Goal: Task Accomplishment & Management: Manage account settings

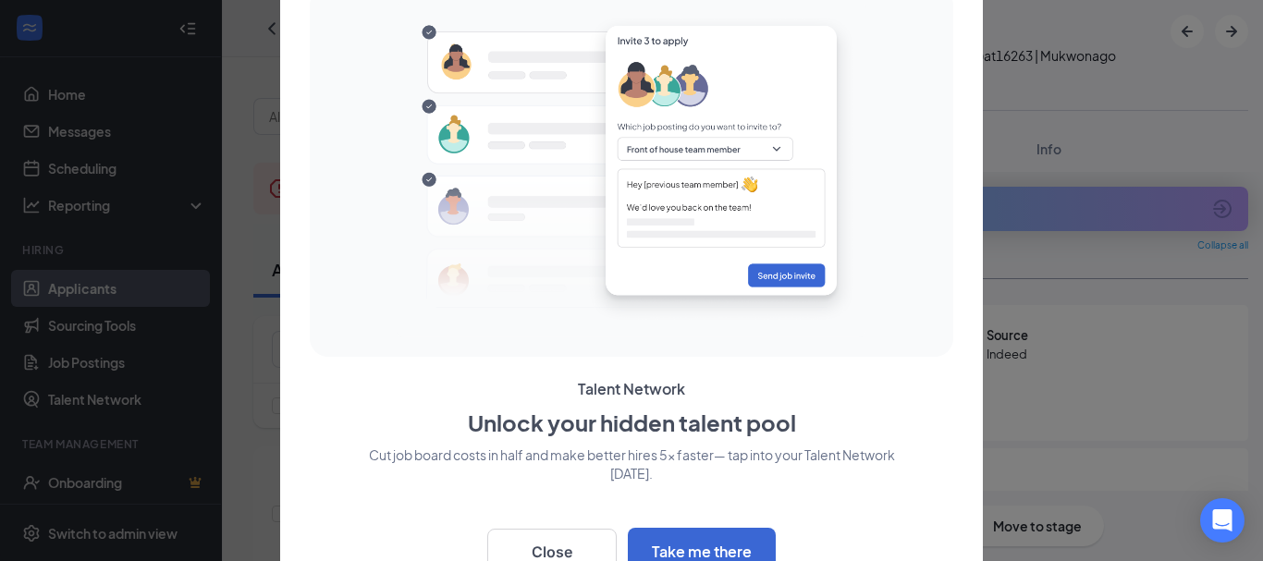
click at [1234, 33] on div at bounding box center [631, 280] width 1263 height 561
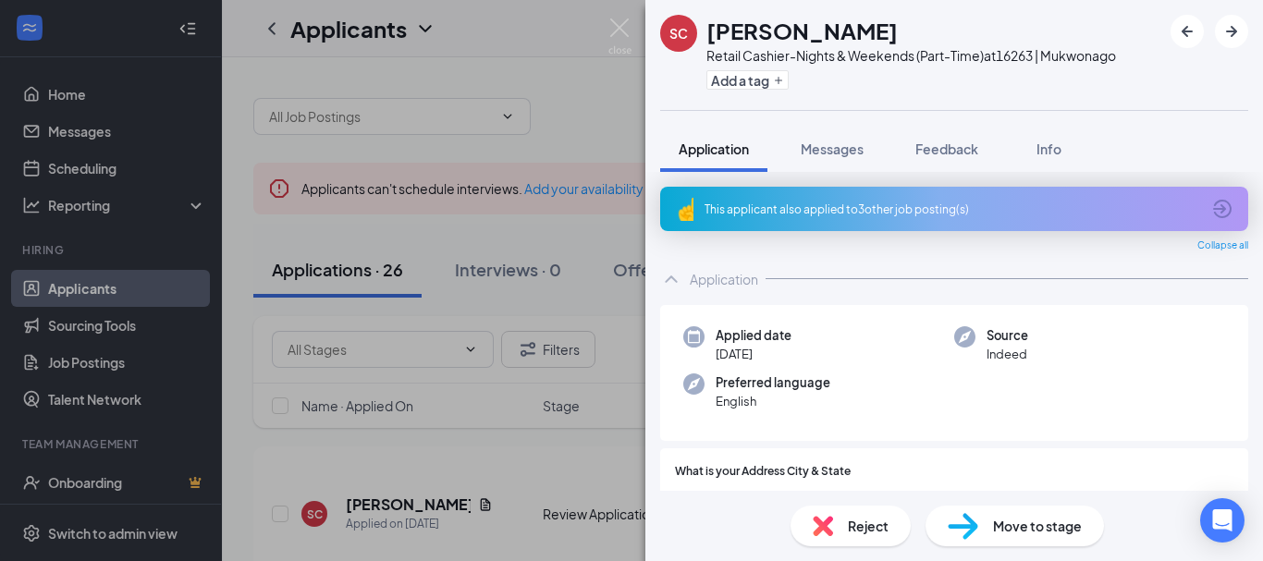
drag, startPoint x: 478, startPoint y: 411, endPoint x: 483, endPoint y: 385, distance: 27.2
click at [483, 394] on div "SC [PERSON_NAME] Retail Cashier-Nights & Weekends (Part-Time) at 16263 | Mukwon…" at bounding box center [631, 280] width 1263 height 561
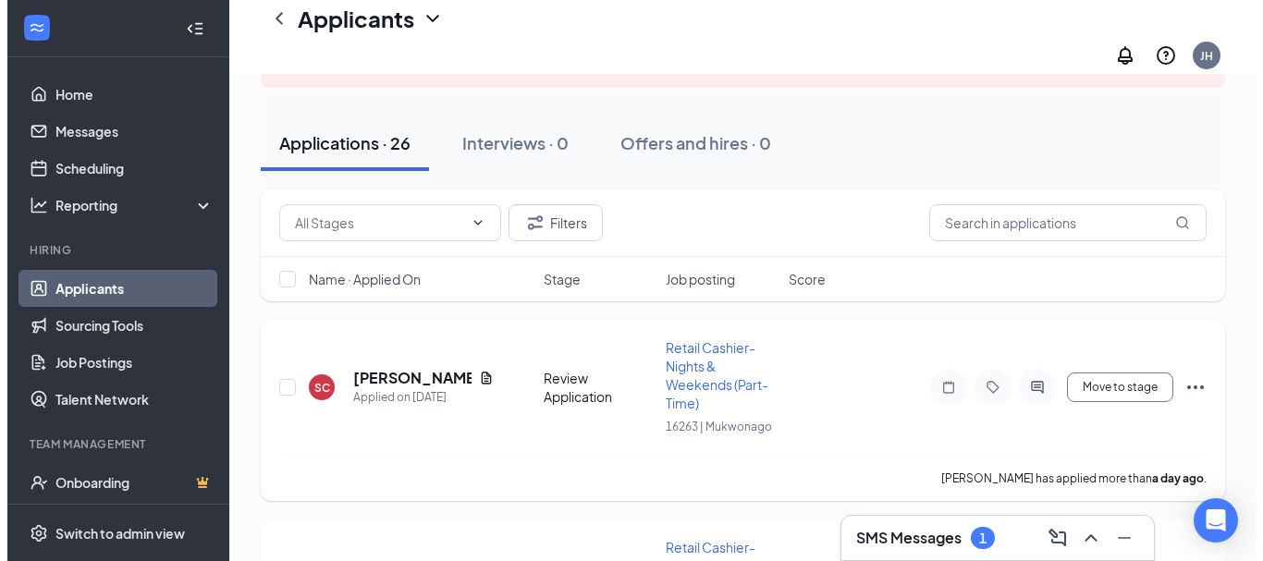
scroll to position [185, 0]
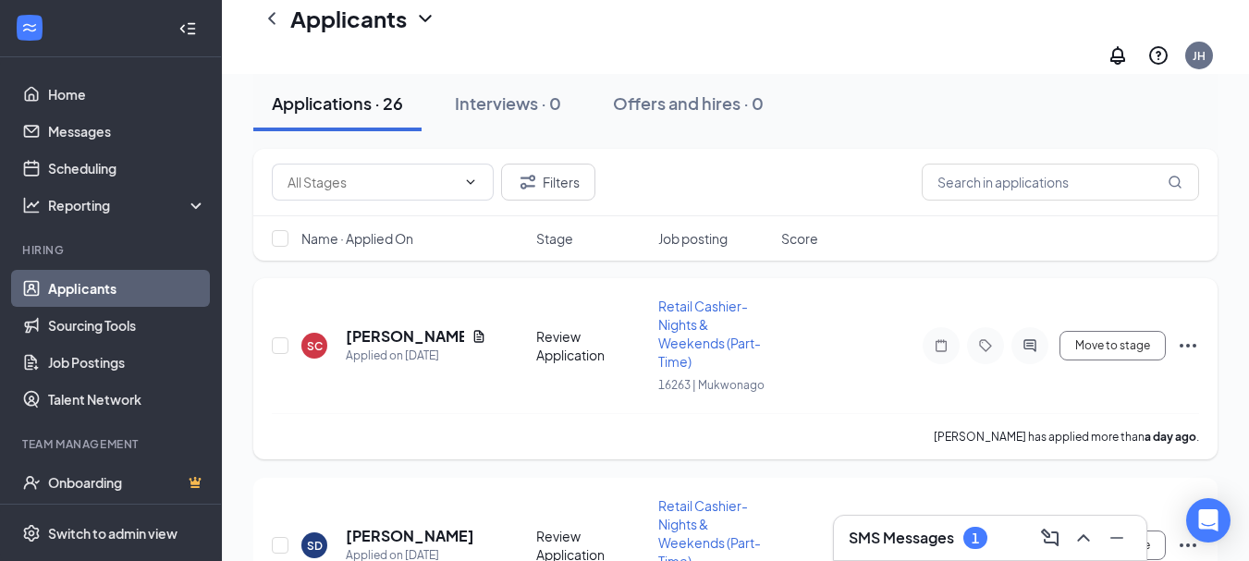
click at [1190, 335] on icon "Ellipses" at bounding box center [1188, 346] width 22 height 22
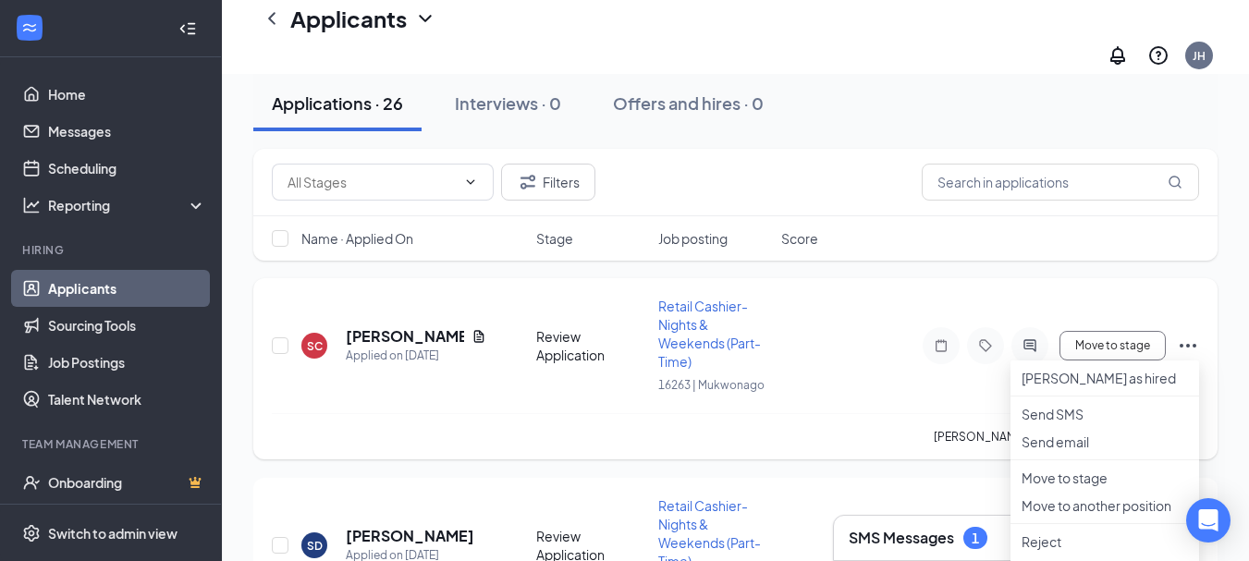
click at [839, 440] on div "[PERSON_NAME] has applied more than a day ago ." at bounding box center [735, 436] width 927 height 46
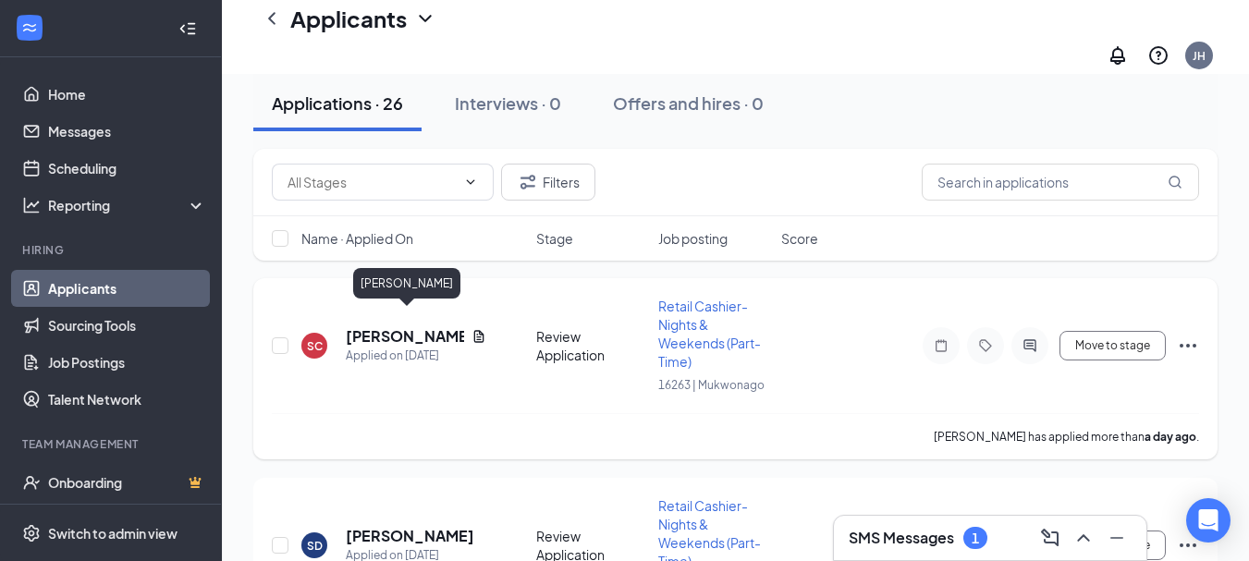
click at [377, 326] on h5 "[PERSON_NAME]" at bounding box center [405, 336] width 118 height 20
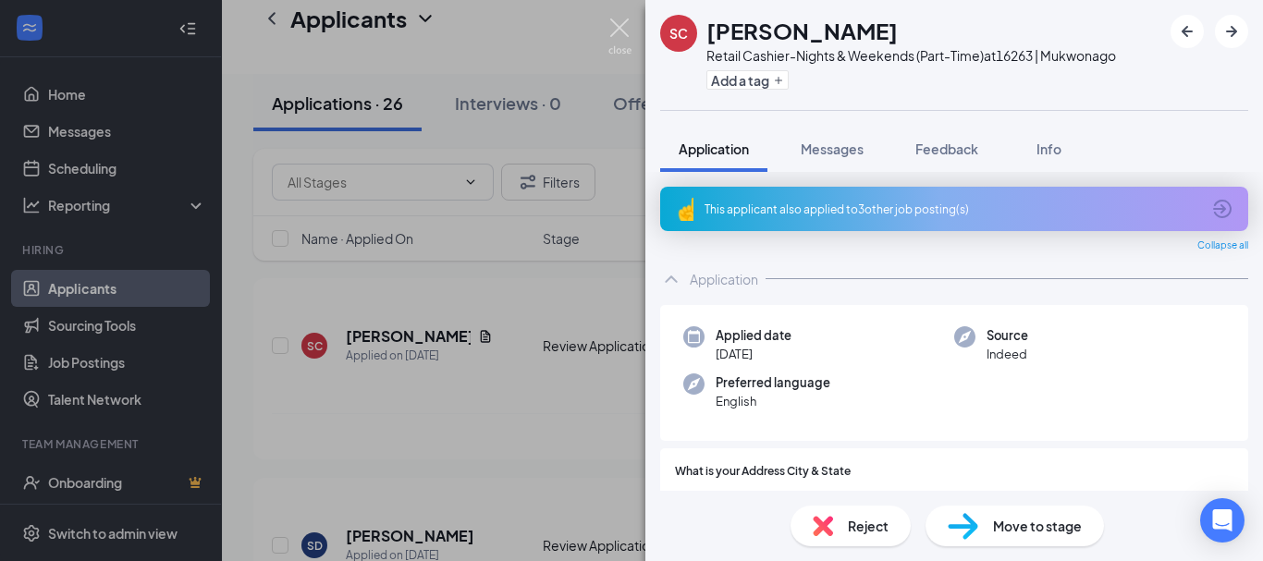
click at [619, 29] on img at bounding box center [619, 36] width 23 height 36
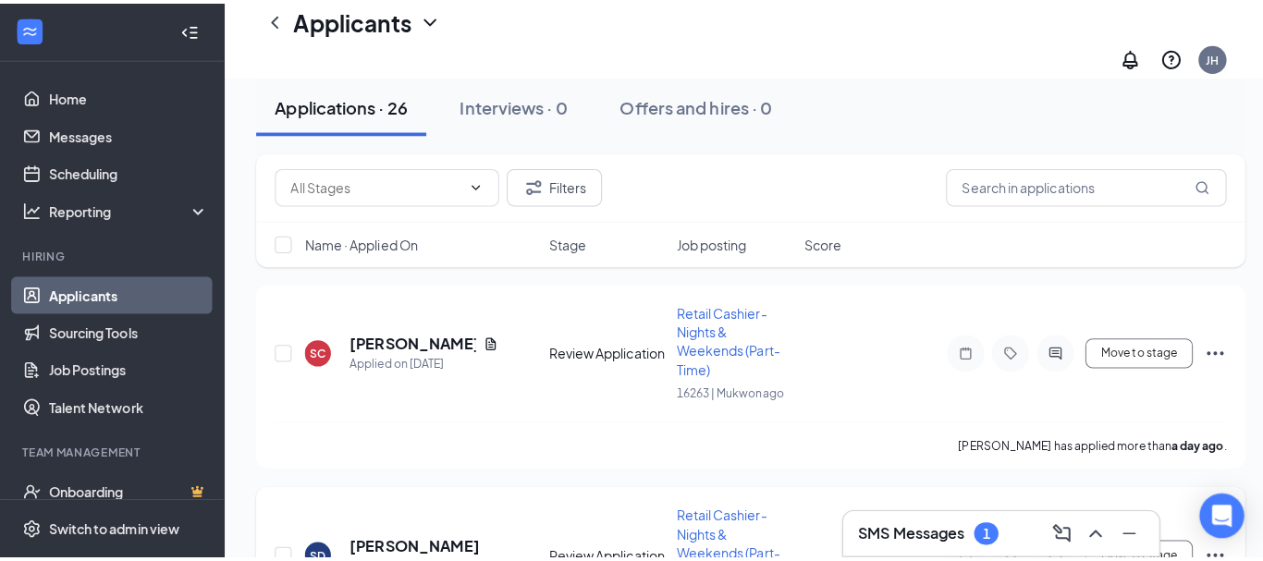
scroll to position [370, 0]
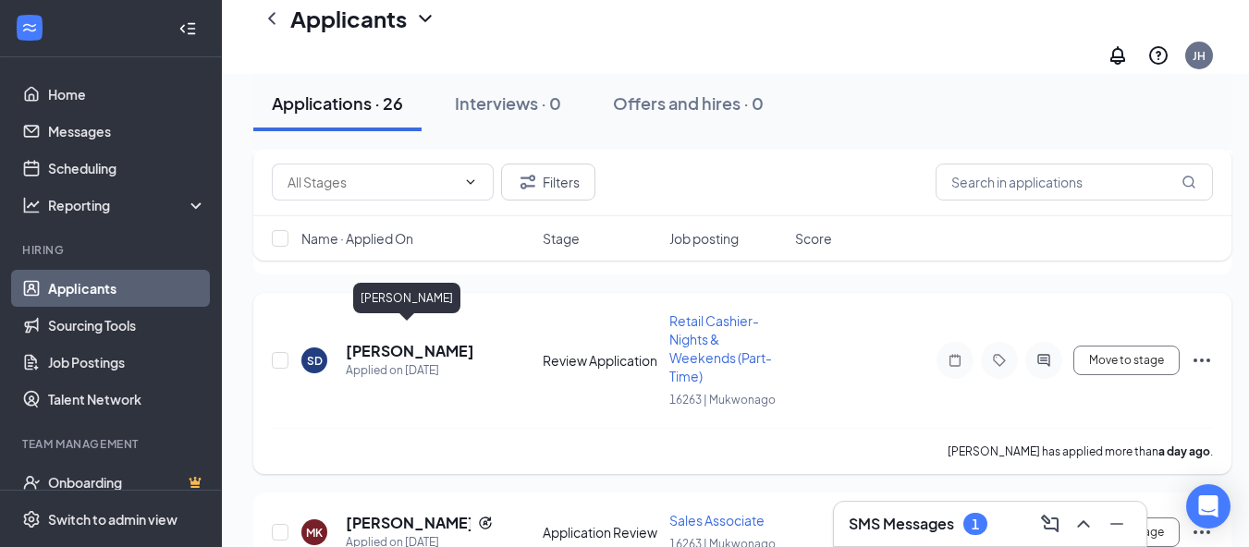
click at [386, 341] on h5 "[PERSON_NAME]" at bounding box center [410, 351] width 128 height 20
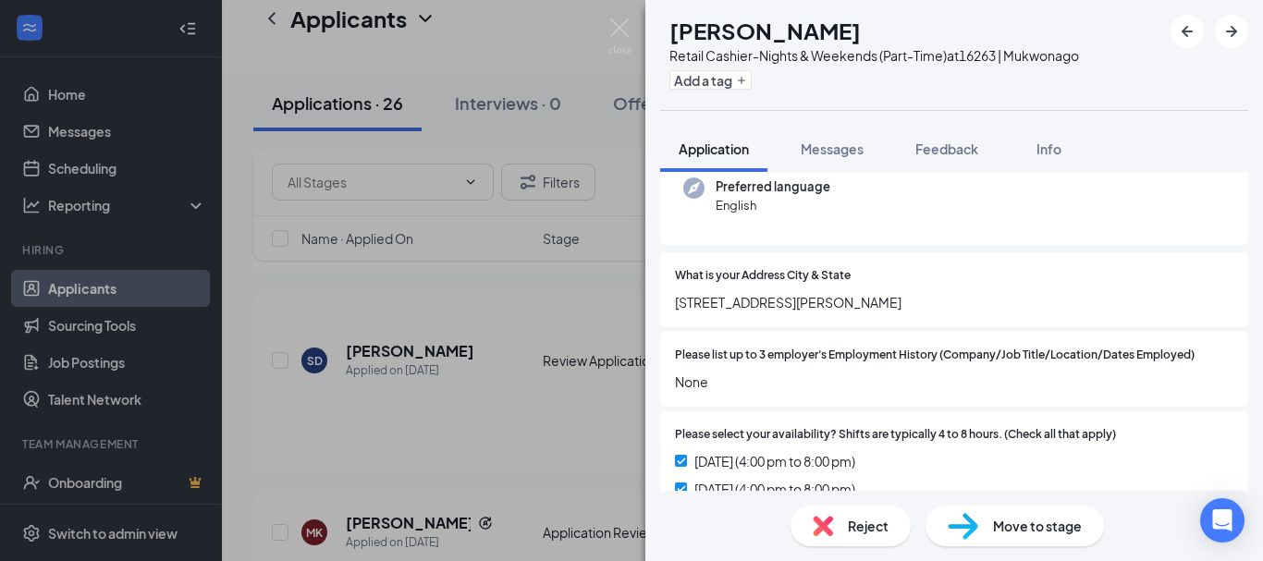
scroll to position [185, 0]
